Goal: Task Accomplishment & Management: Use online tool/utility

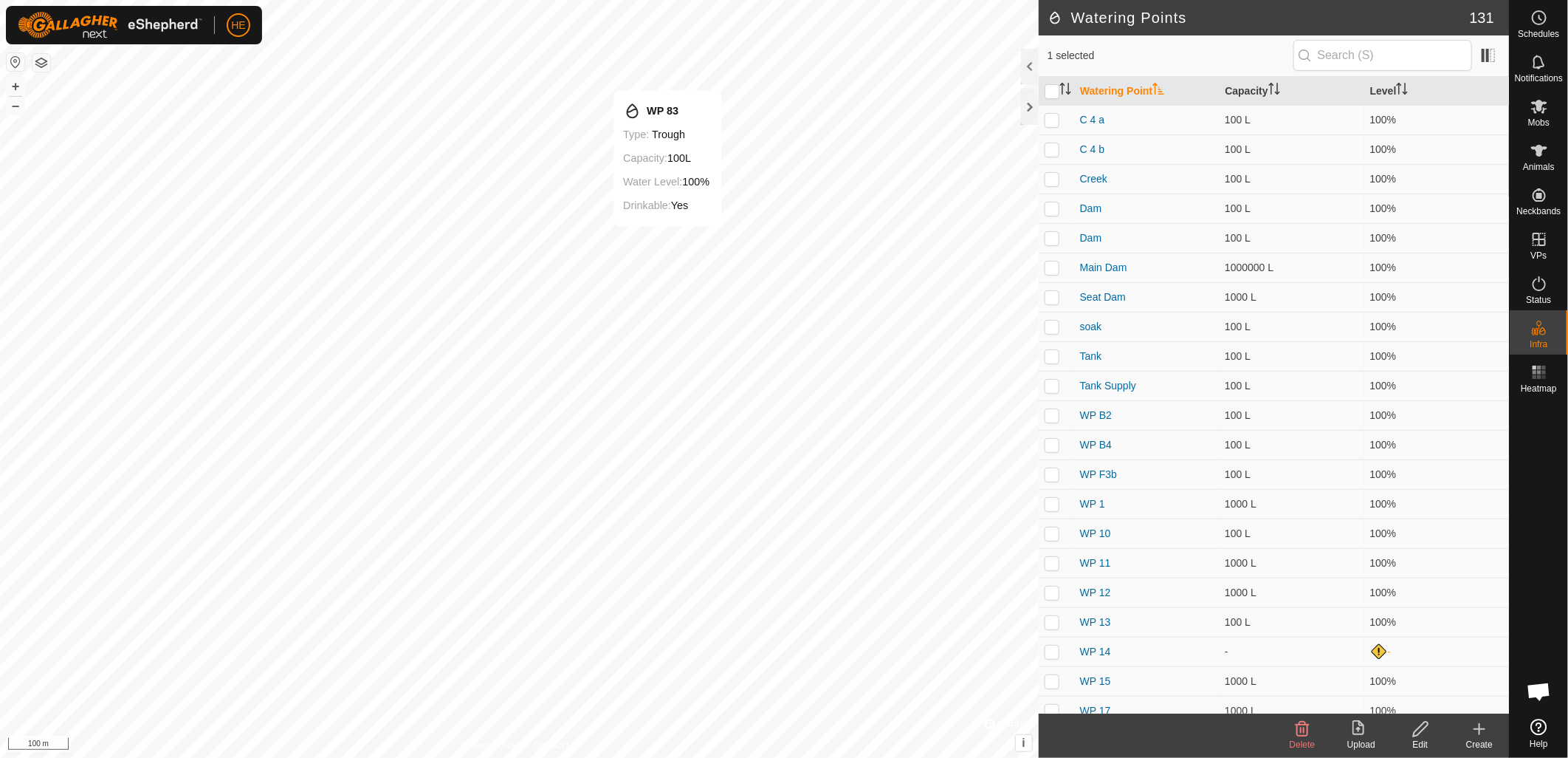
checkbox input "false"
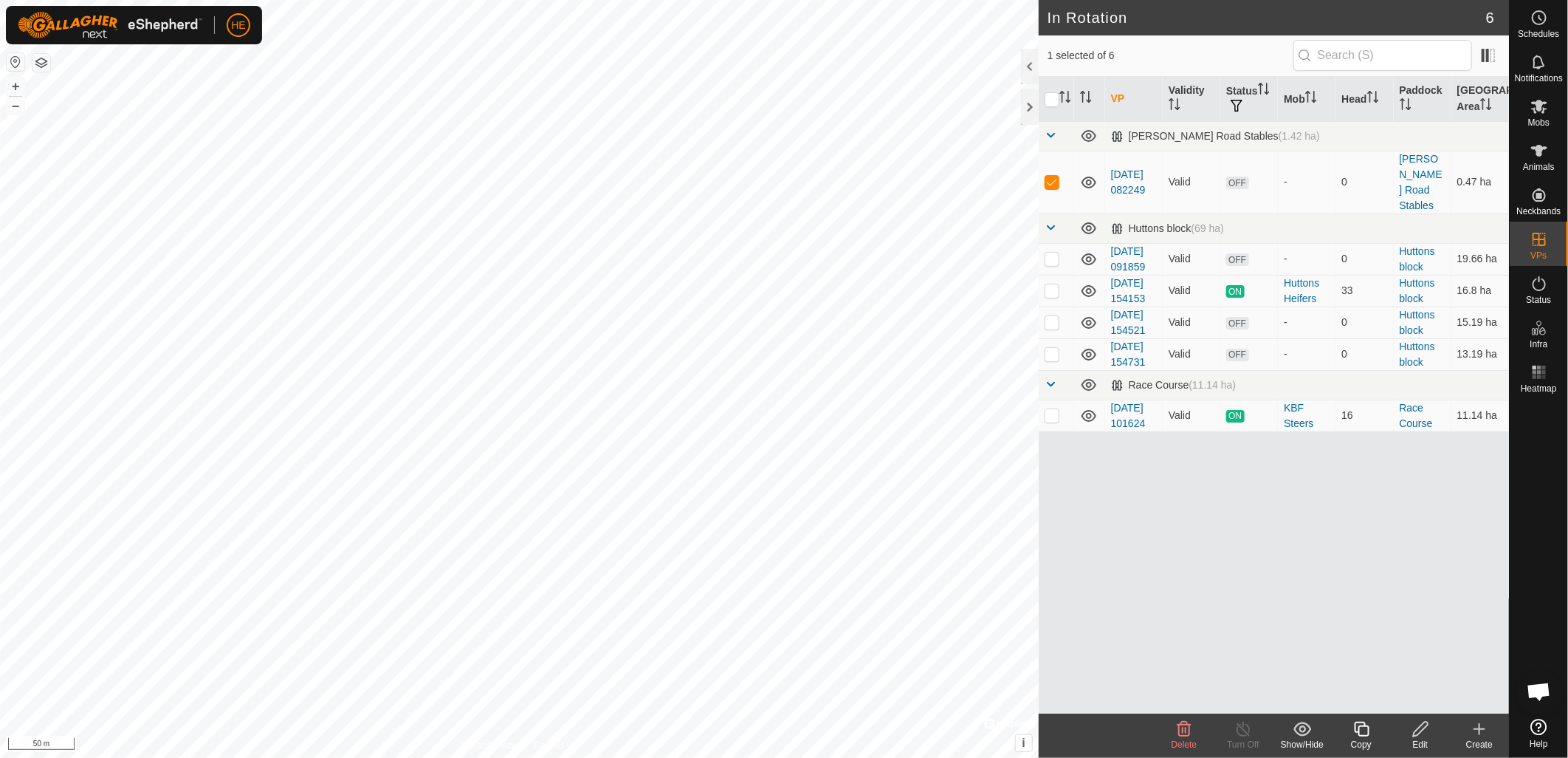
click at [1187, 738] on div "Delete" at bounding box center [1183, 744] width 59 height 13
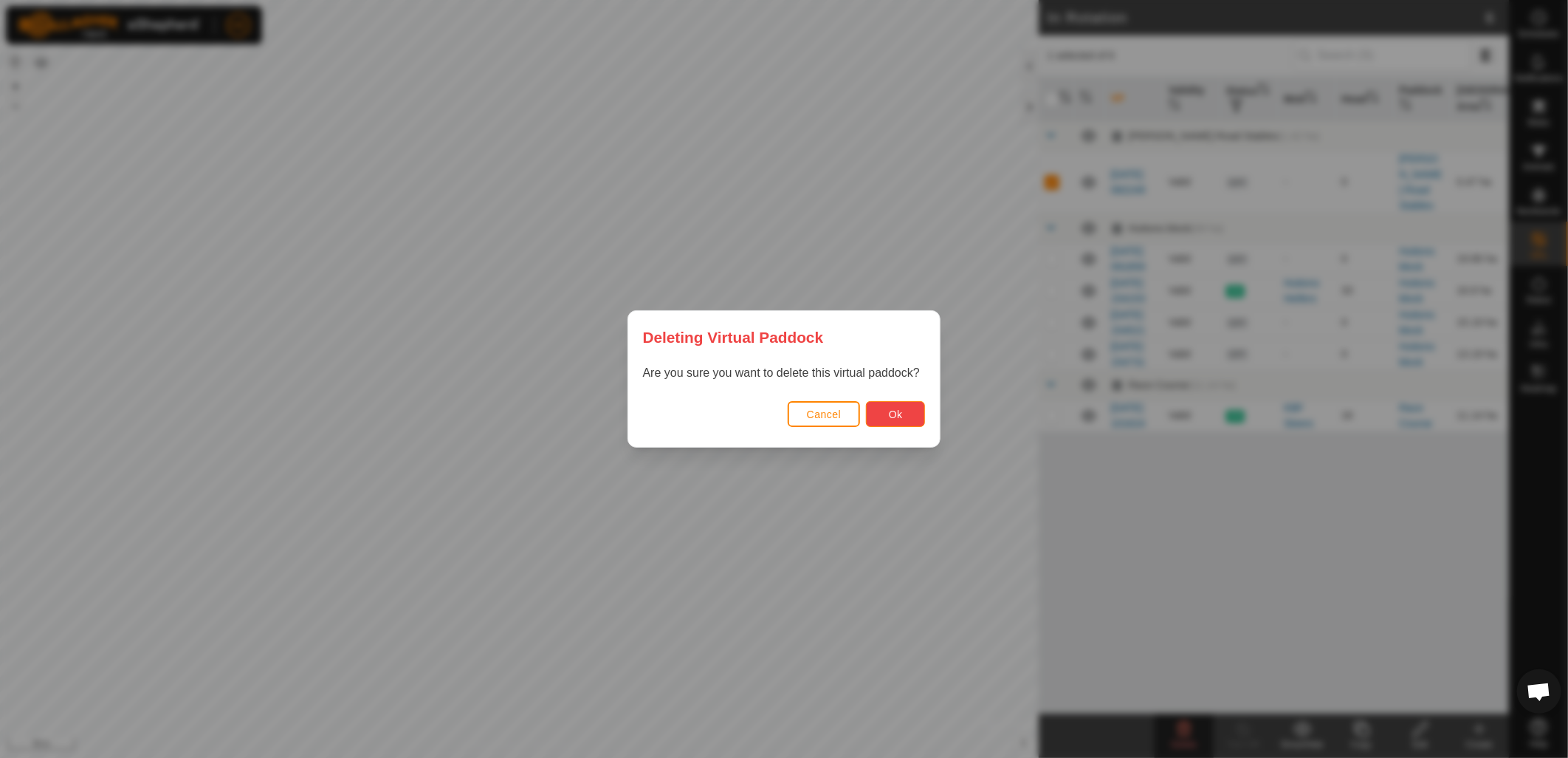
click at [896, 422] on button "Ok" at bounding box center [895, 414] width 59 height 26
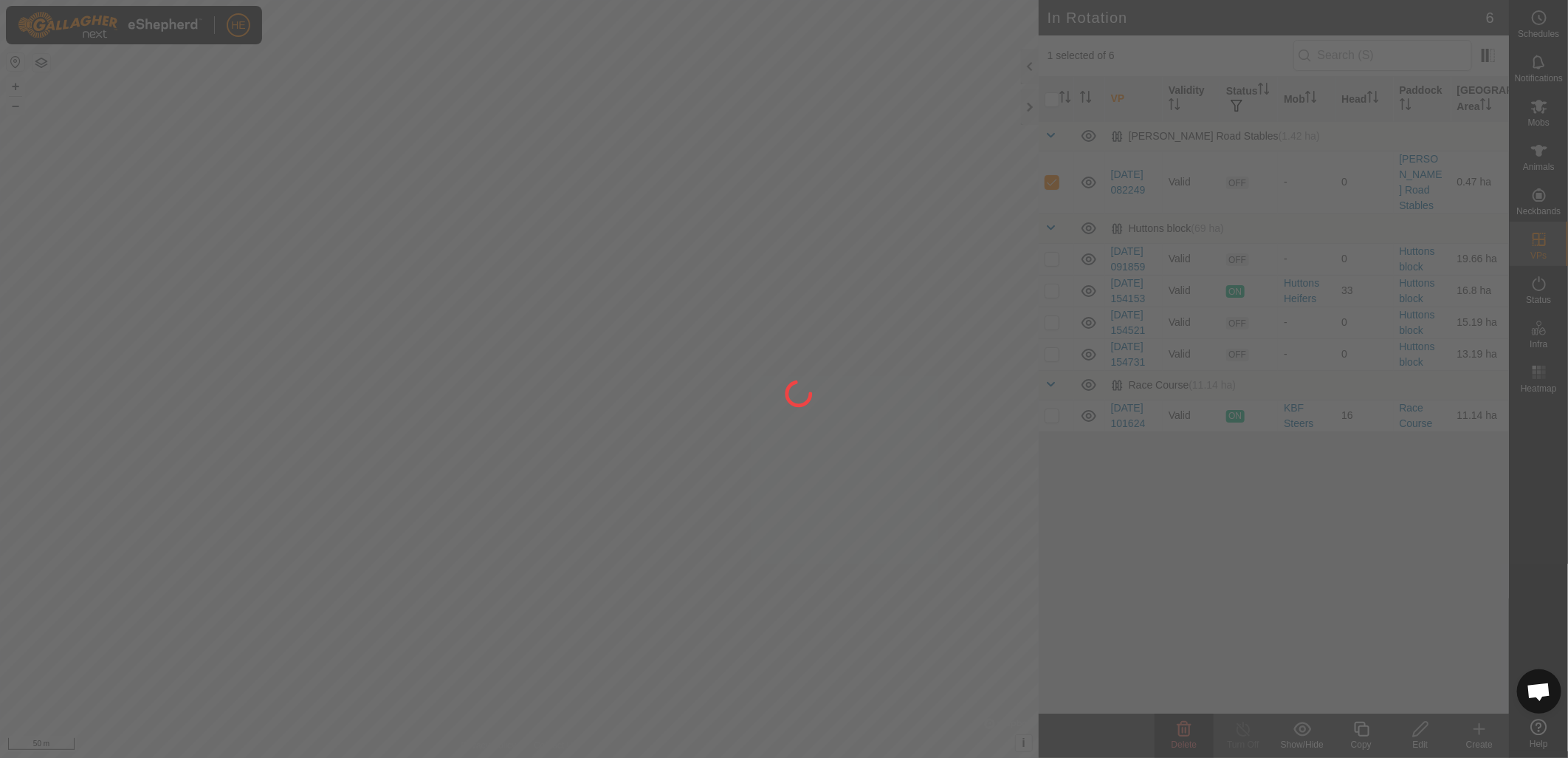
checkbox input "false"
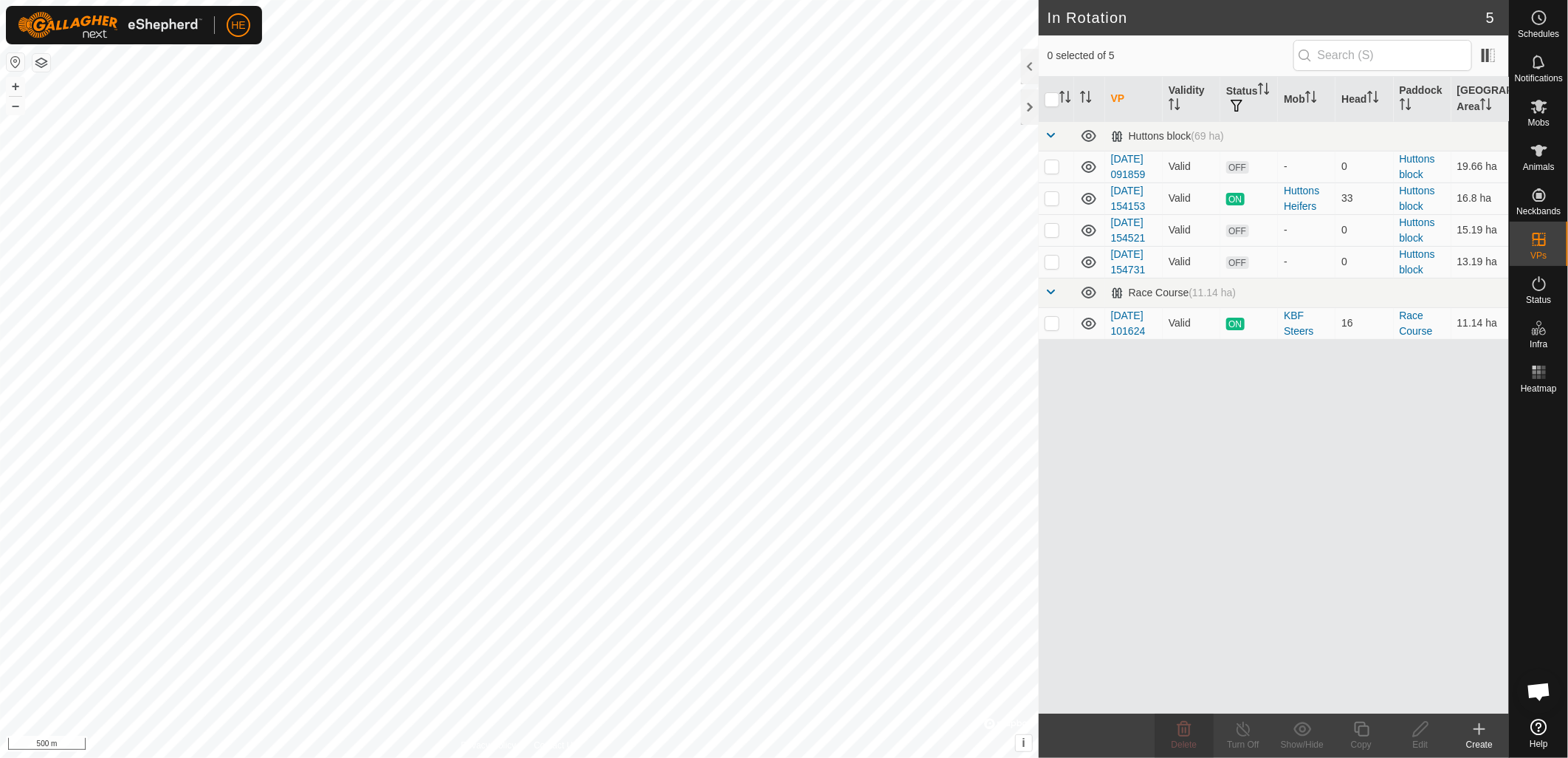
click at [917, 0] on html "HE Schedules Notifications Mobs Animals Neckbands VPs Status Infra Heatmap Help…" at bounding box center [784, 379] width 1568 height 758
click at [1487, 738] on div "Create" at bounding box center [1479, 744] width 59 height 13
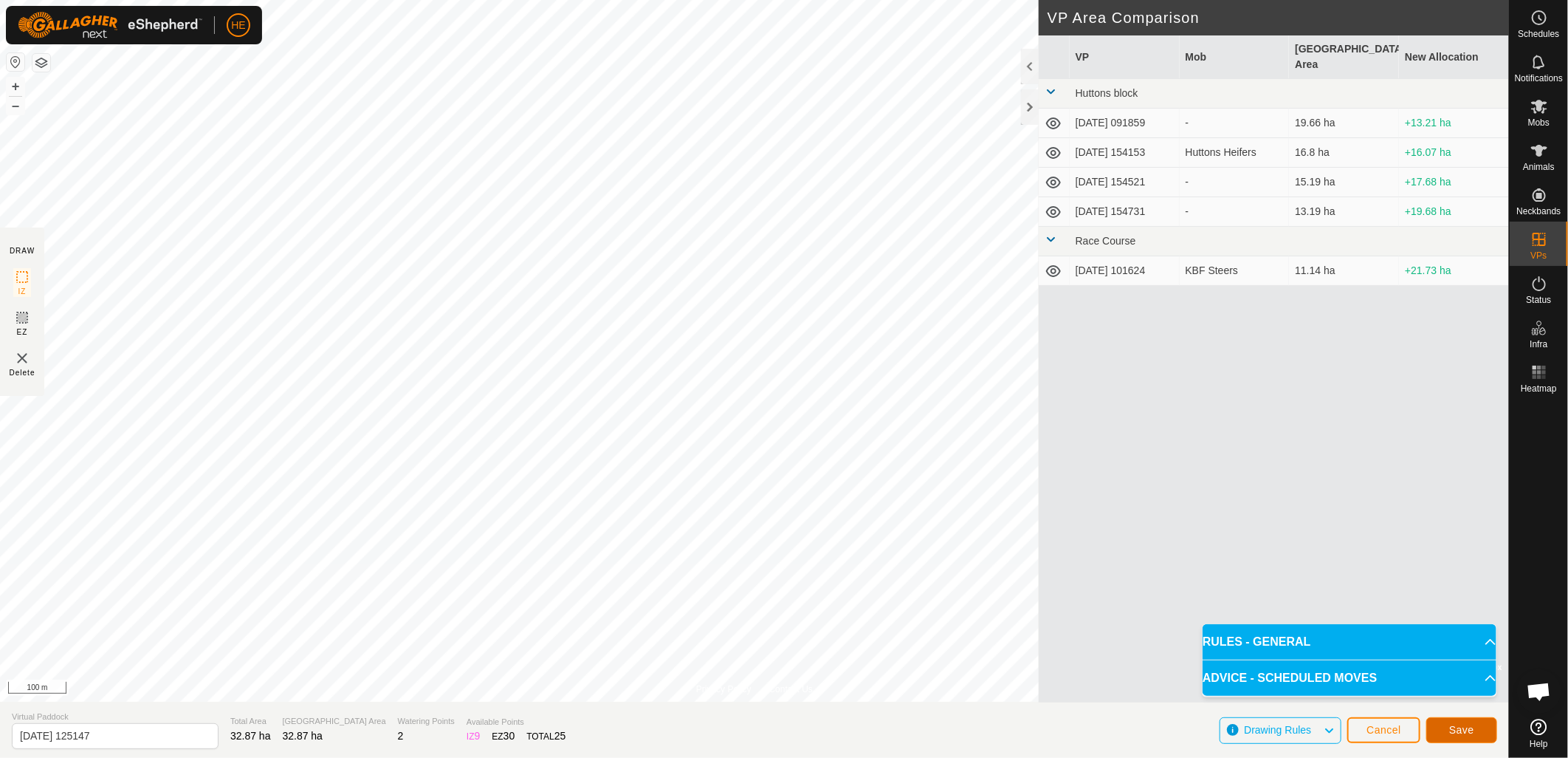
click at [1457, 730] on span "Save" at bounding box center [1462, 730] width 25 height 12
